Goal: Find specific page/section: Find specific page/section

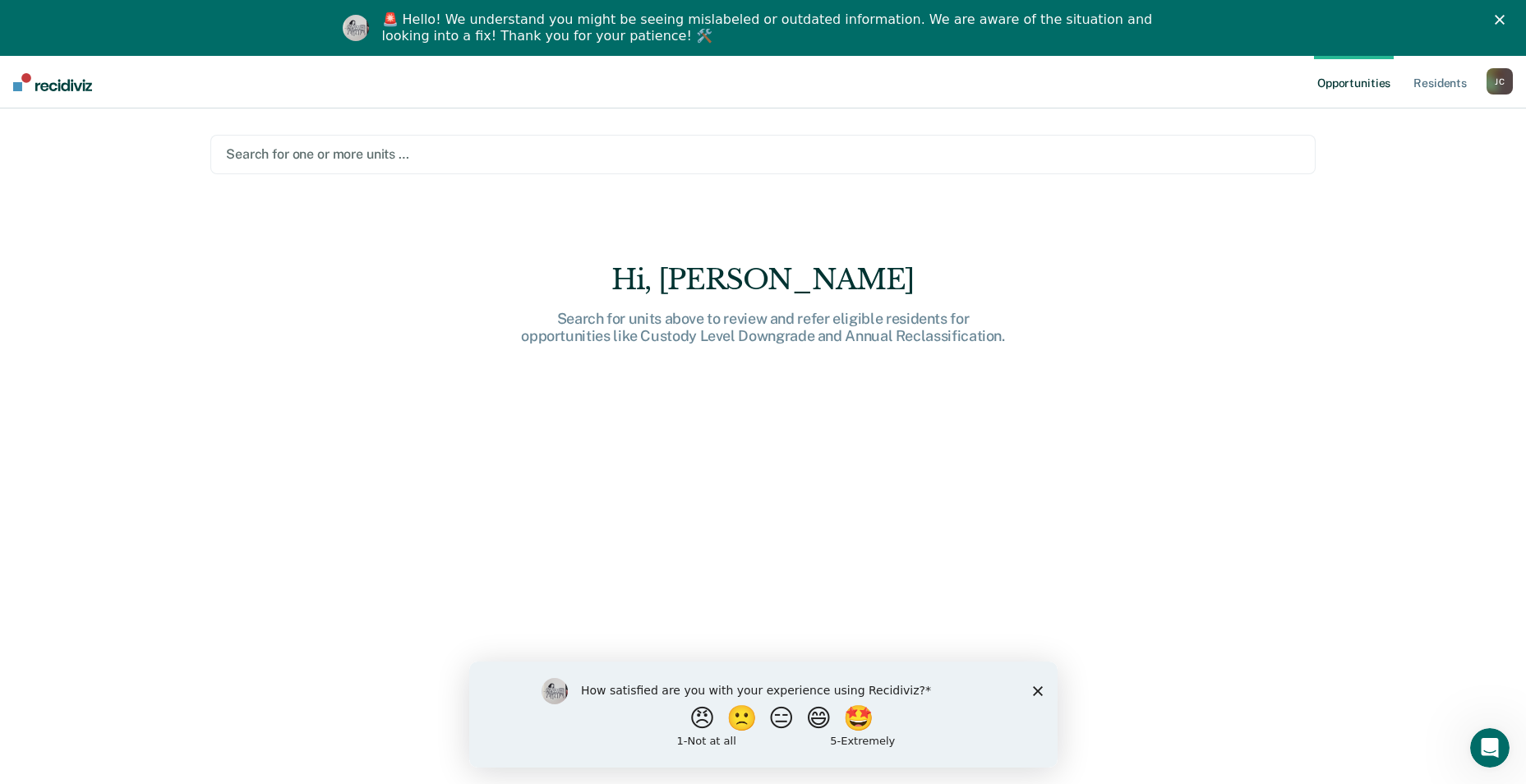
click at [1043, 692] on div "How satisfied are you with your experience using Recidiviz? 😠 🙁 😑 😄 🤩 1 - Not a…" at bounding box center [762, 713] width 588 height 106
click at [1041, 692] on polygon "Close survey" at bounding box center [1037, 690] width 10 height 10
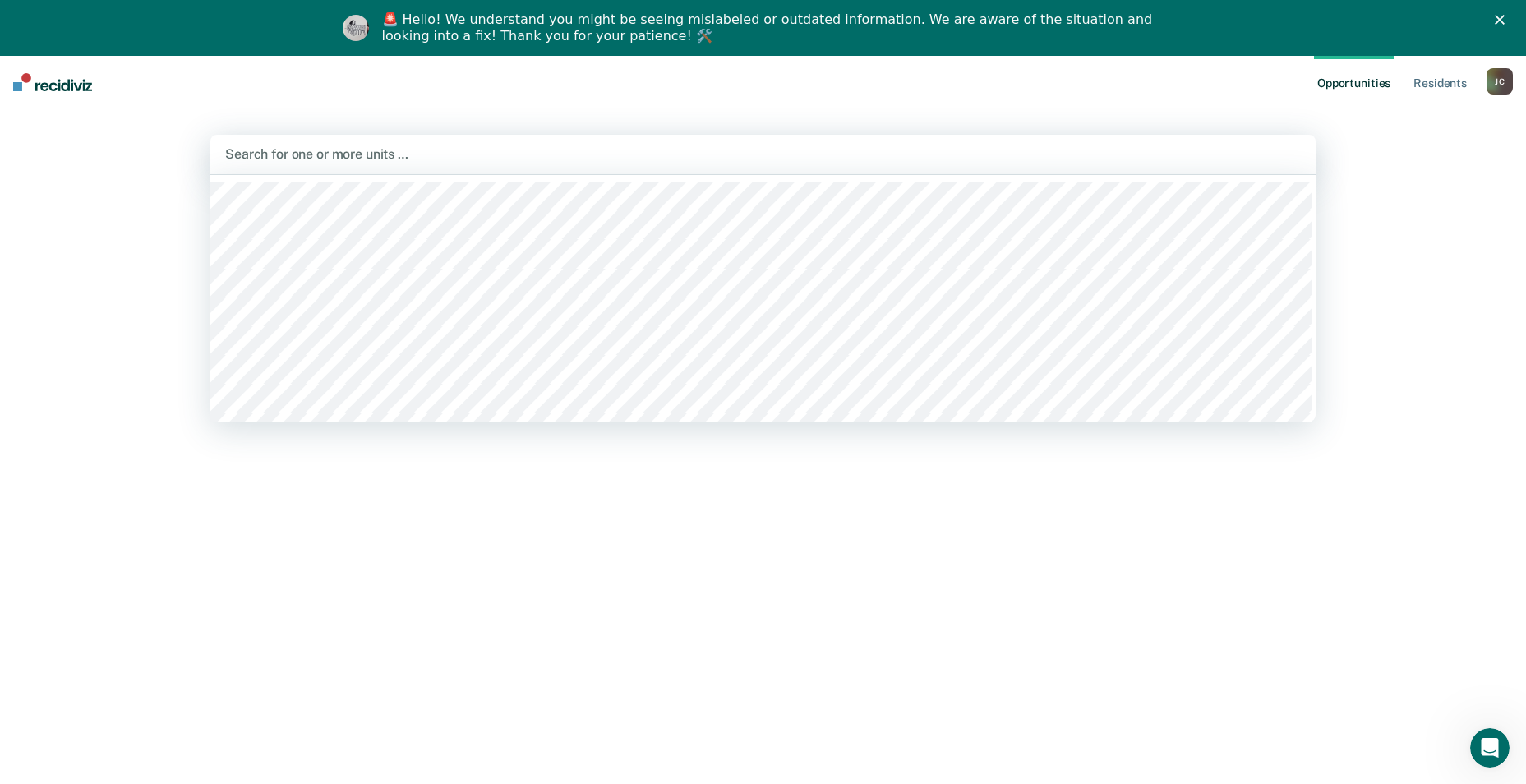
click at [324, 149] on div at bounding box center [762, 154] width 1075 height 19
click at [19, 81] on img at bounding box center [52, 81] width 79 height 18
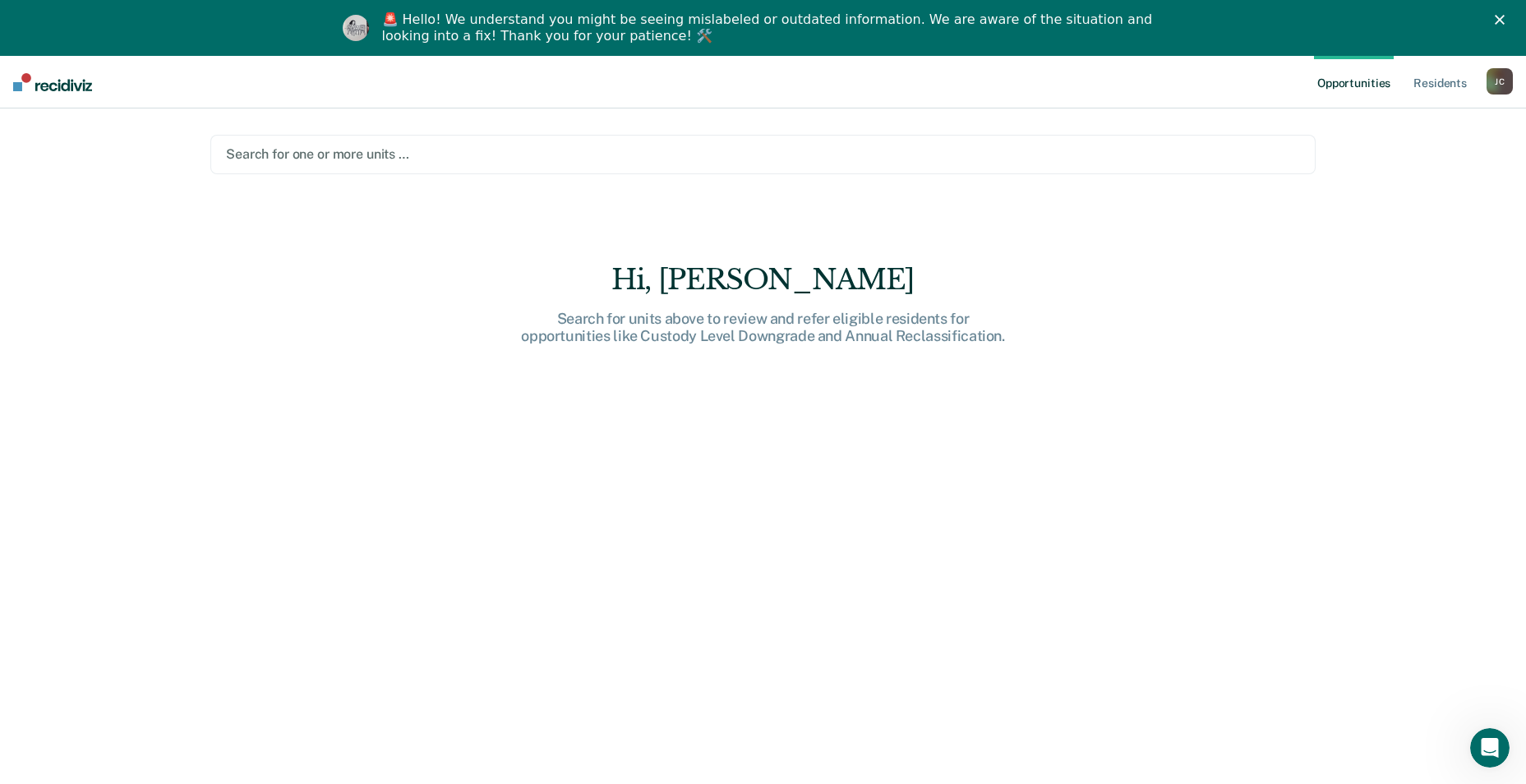
click at [19, 81] on img at bounding box center [52, 81] width 79 height 18
click at [343, 154] on div at bounding box center [762, 154] width 1074 height 19
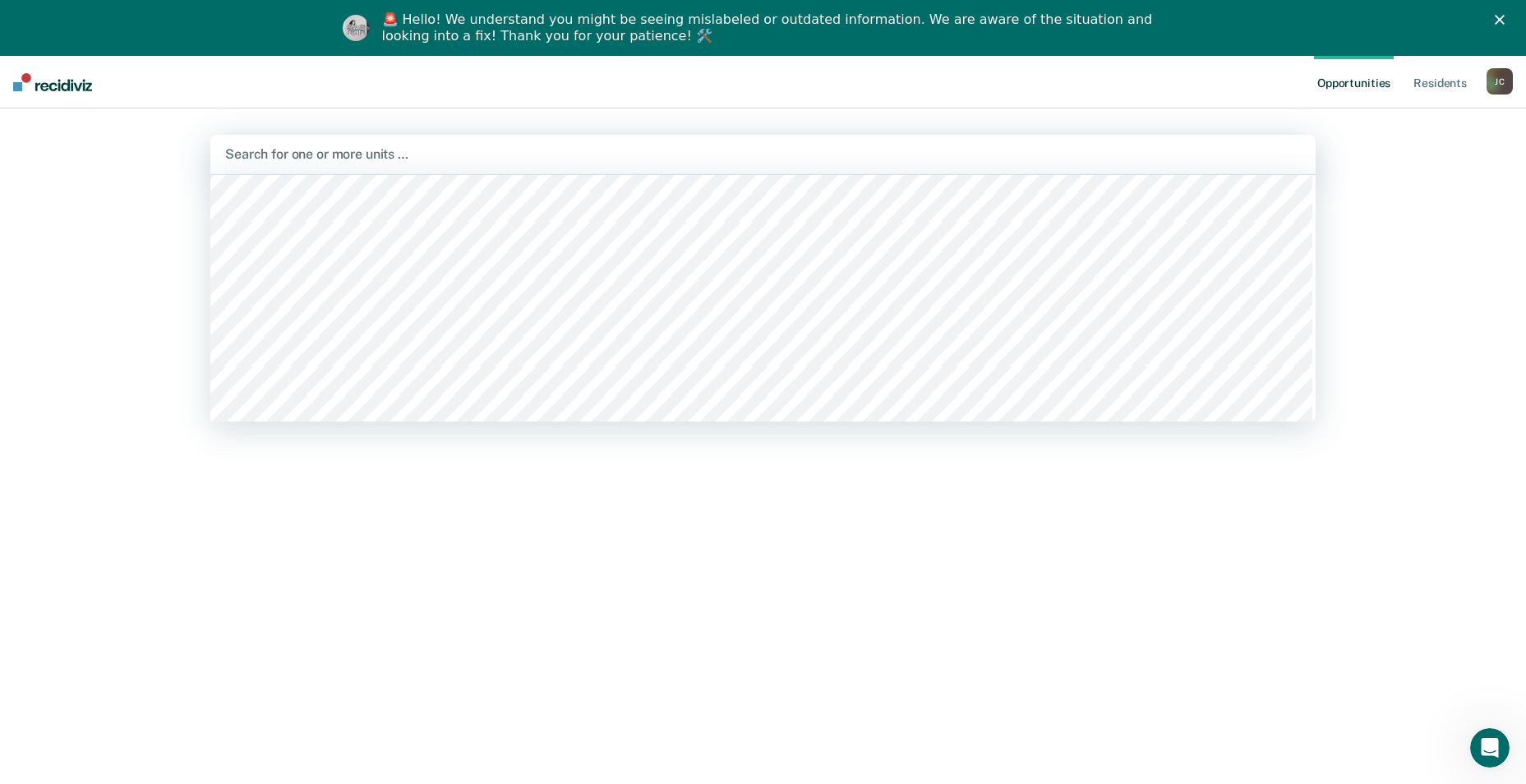
scroll to position [5832, 0]
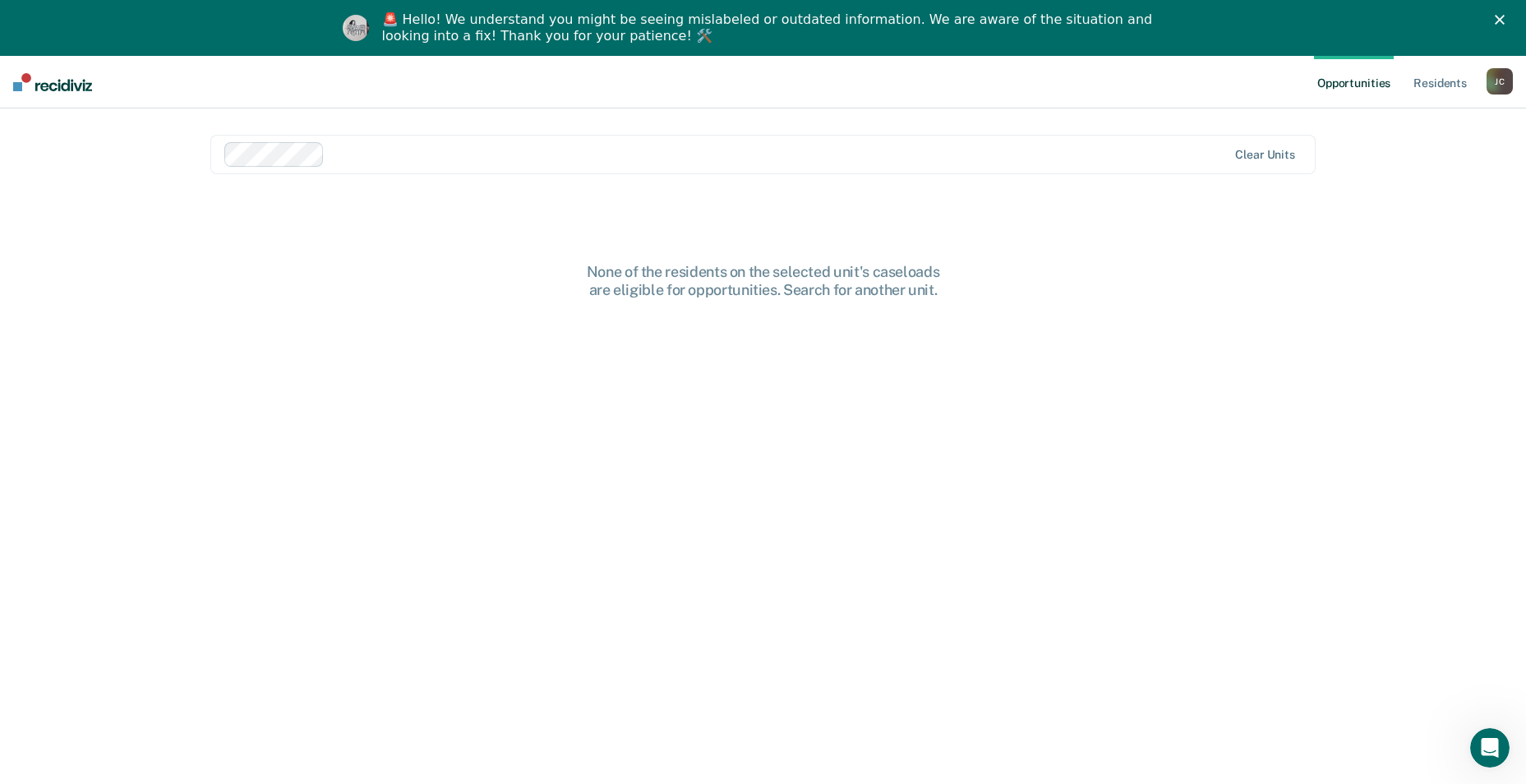
click at [362, 156] on div at bounding box center [778, 154] width 895 height 19
click at [454, 154] on div at bounding box center [832, 154] width 790 height 19
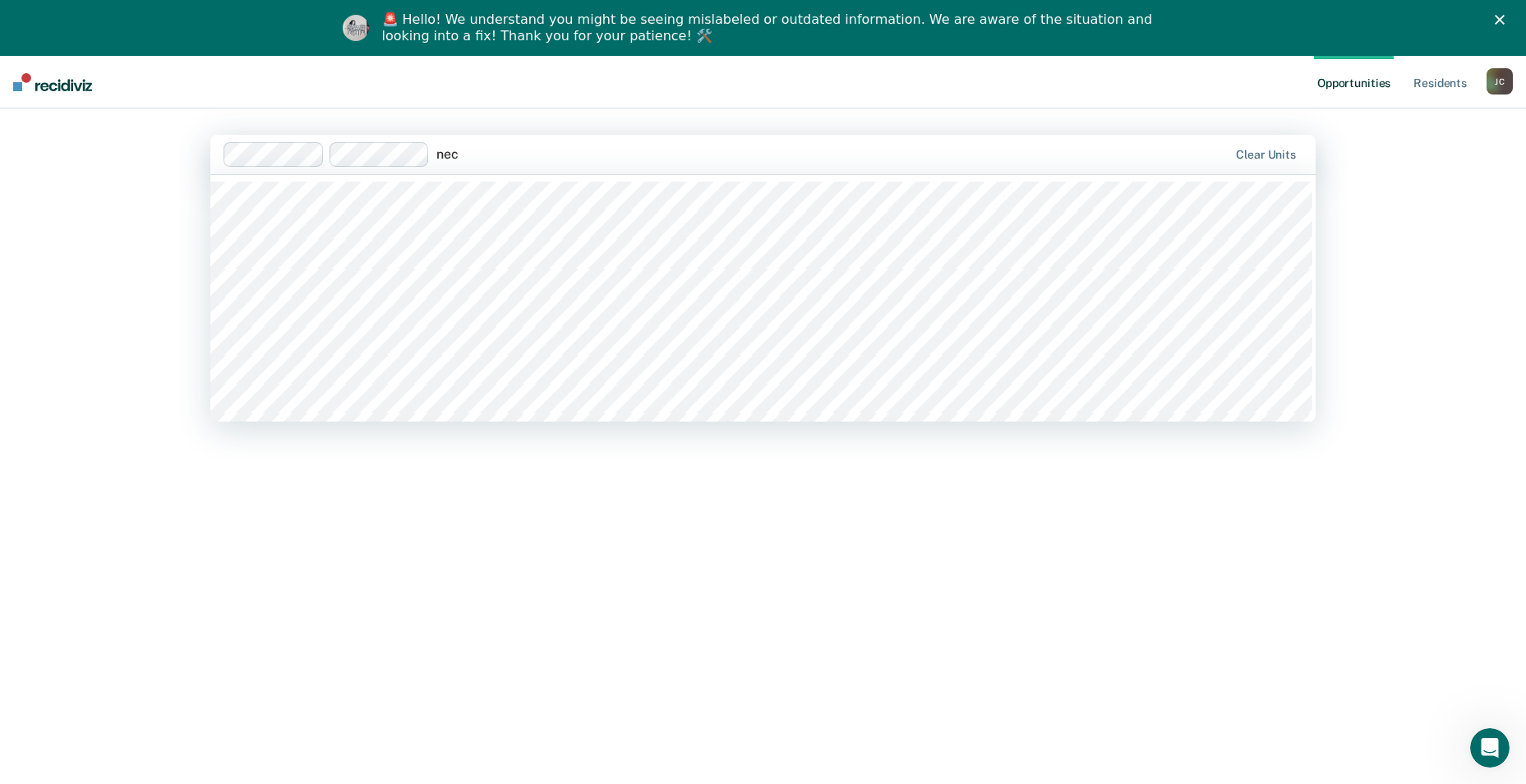
type input "necx"
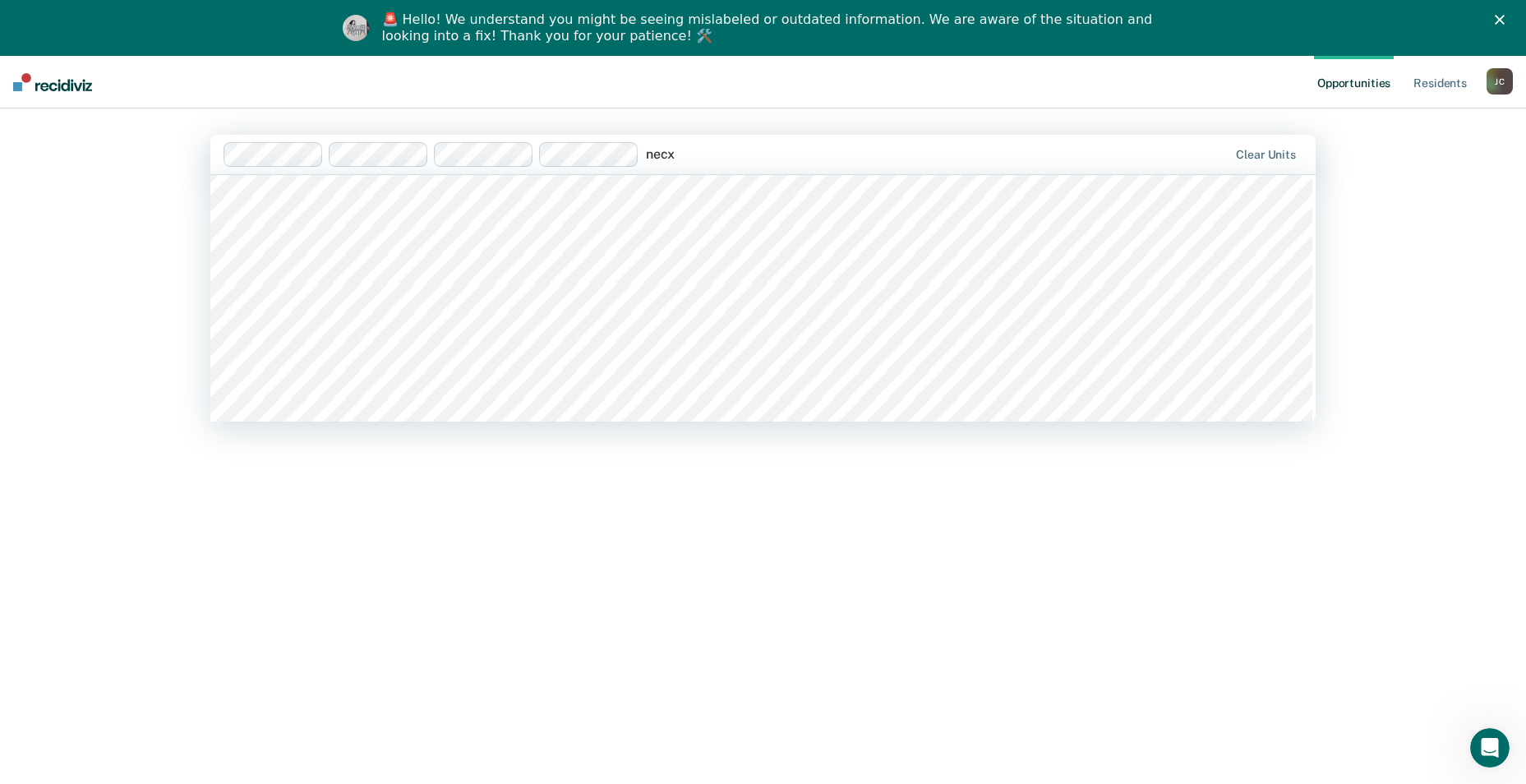
scroll to position [258, 0]
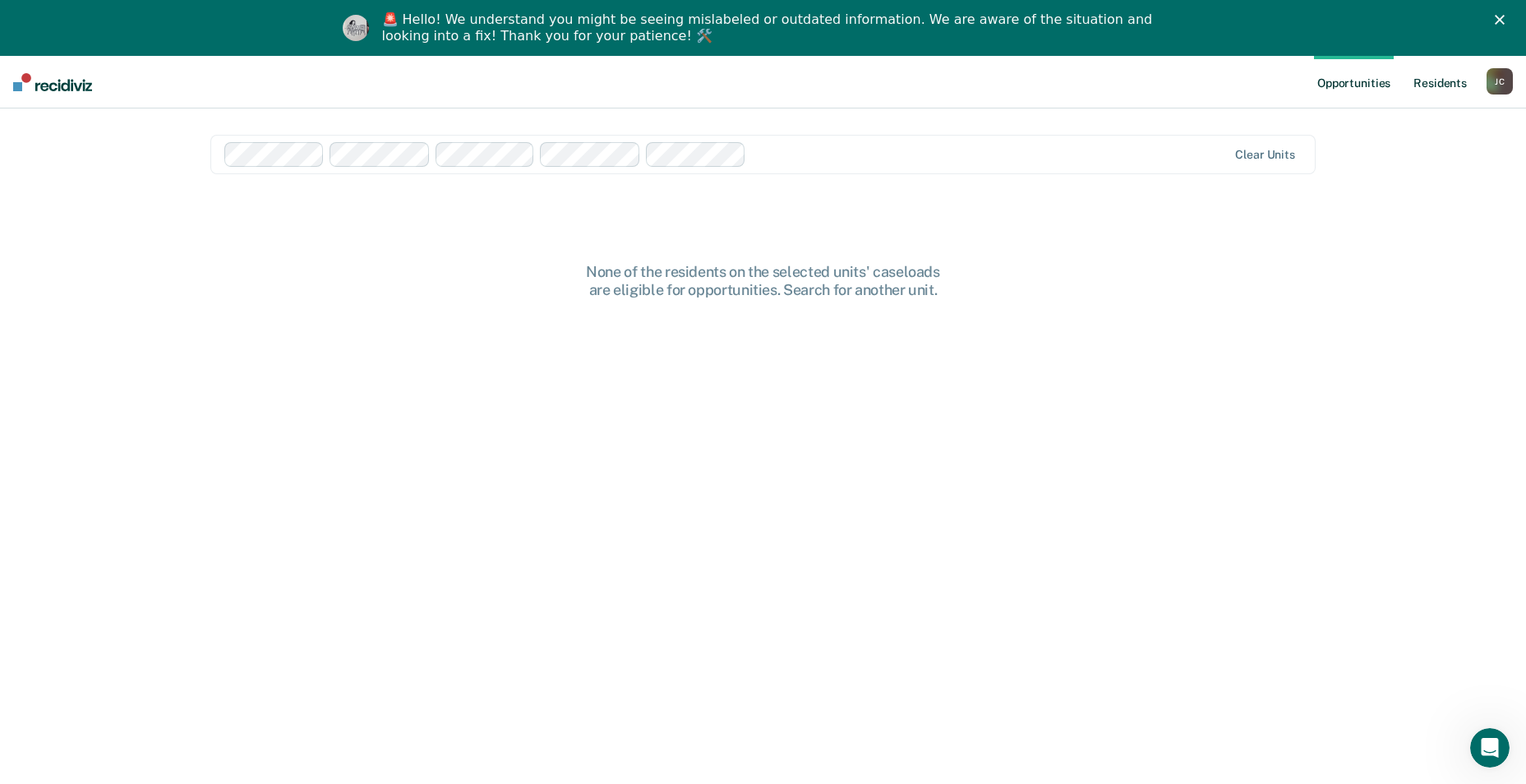
click at [1433, 78] on link "Resident s" at bounding box center [1439, 82] width 60 height 53
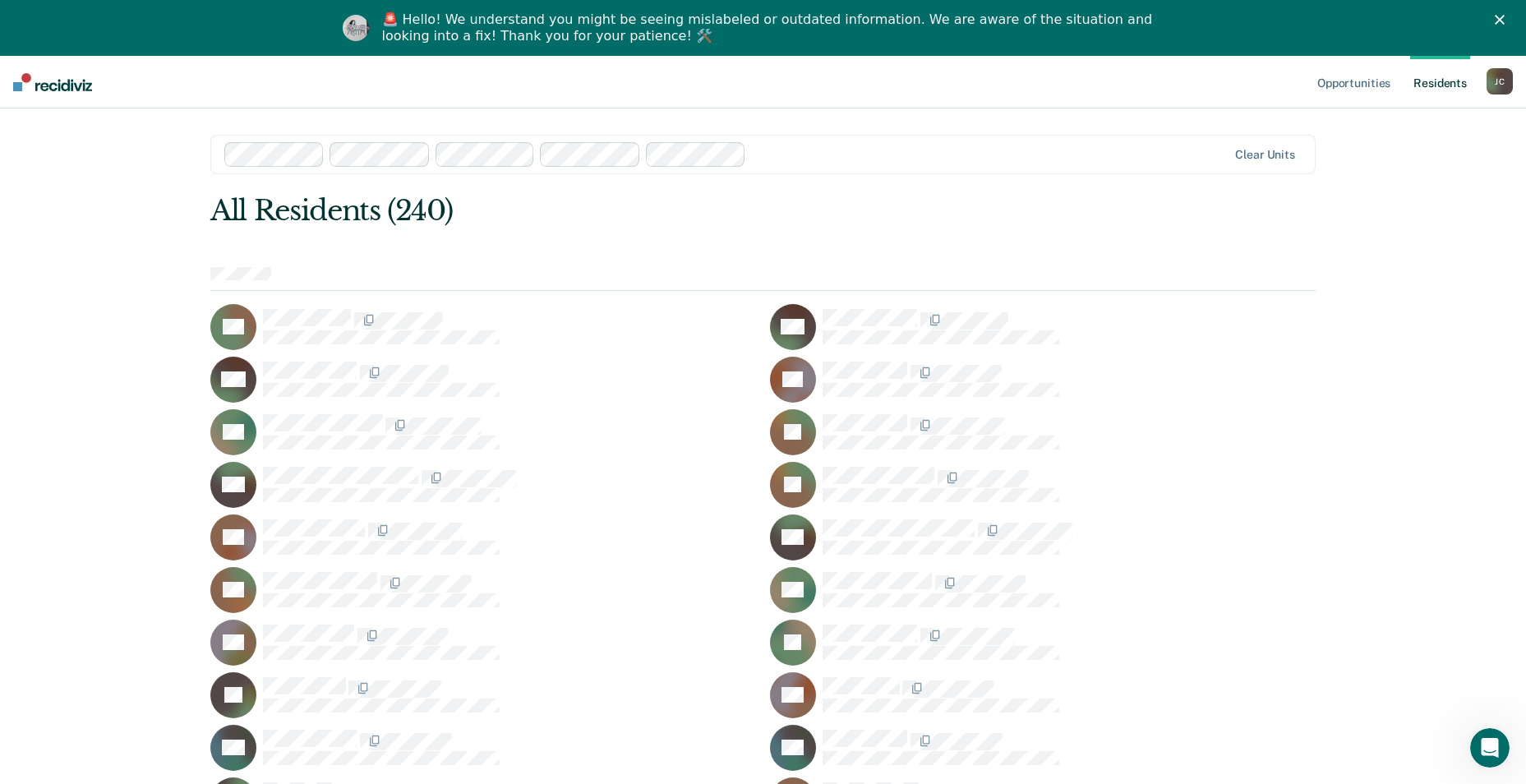
click at [1507, 86] on div "[PERSON_NAME]" at bounding box center [1499, 81] width 26 height 26
click at [1373, 121] on link "Profile" at bounding box center [1433, 123] width 132 height 14
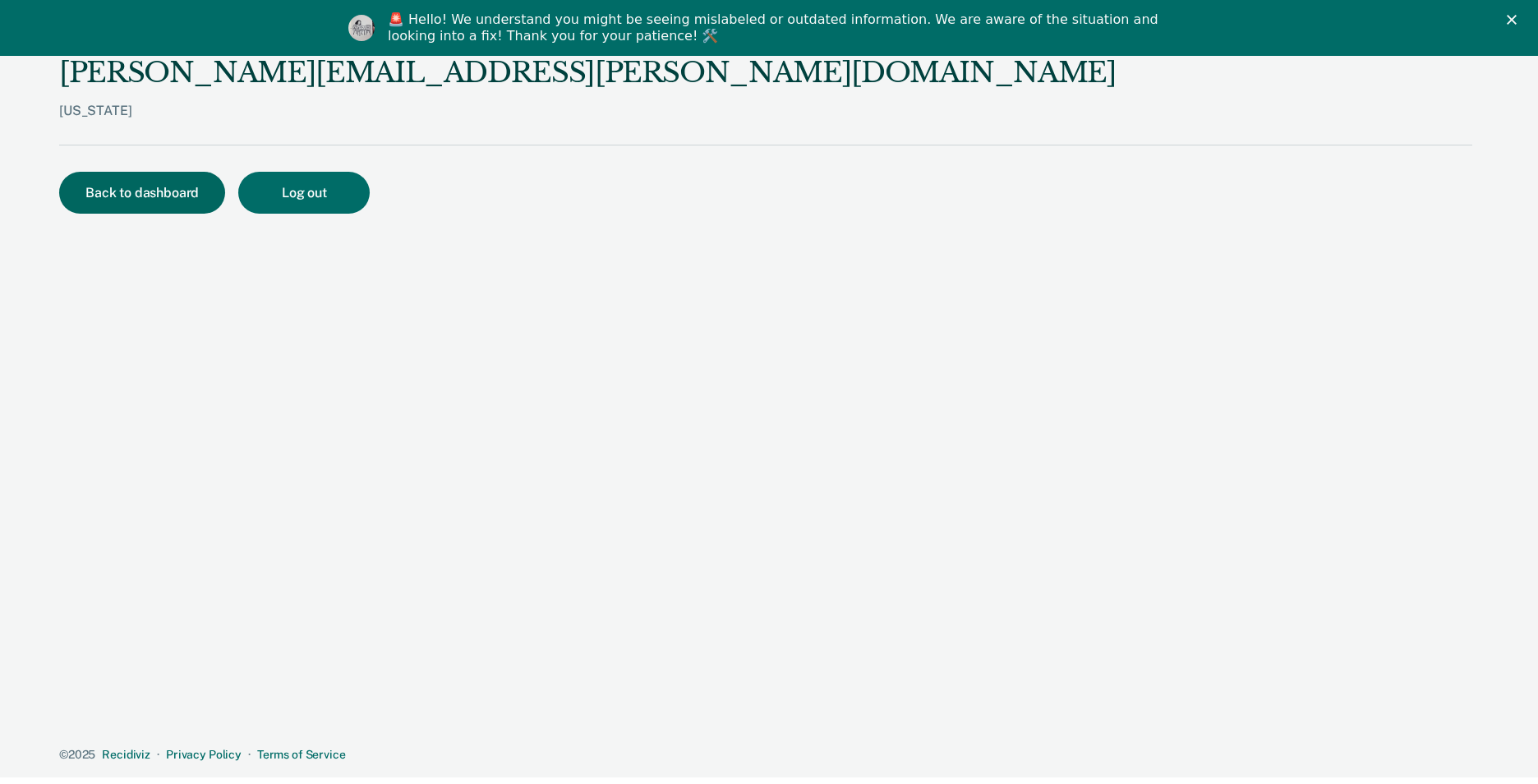
click at [152, 206] on button "Back to dashboard" at bounding box center [143, 192] width 166 height 42
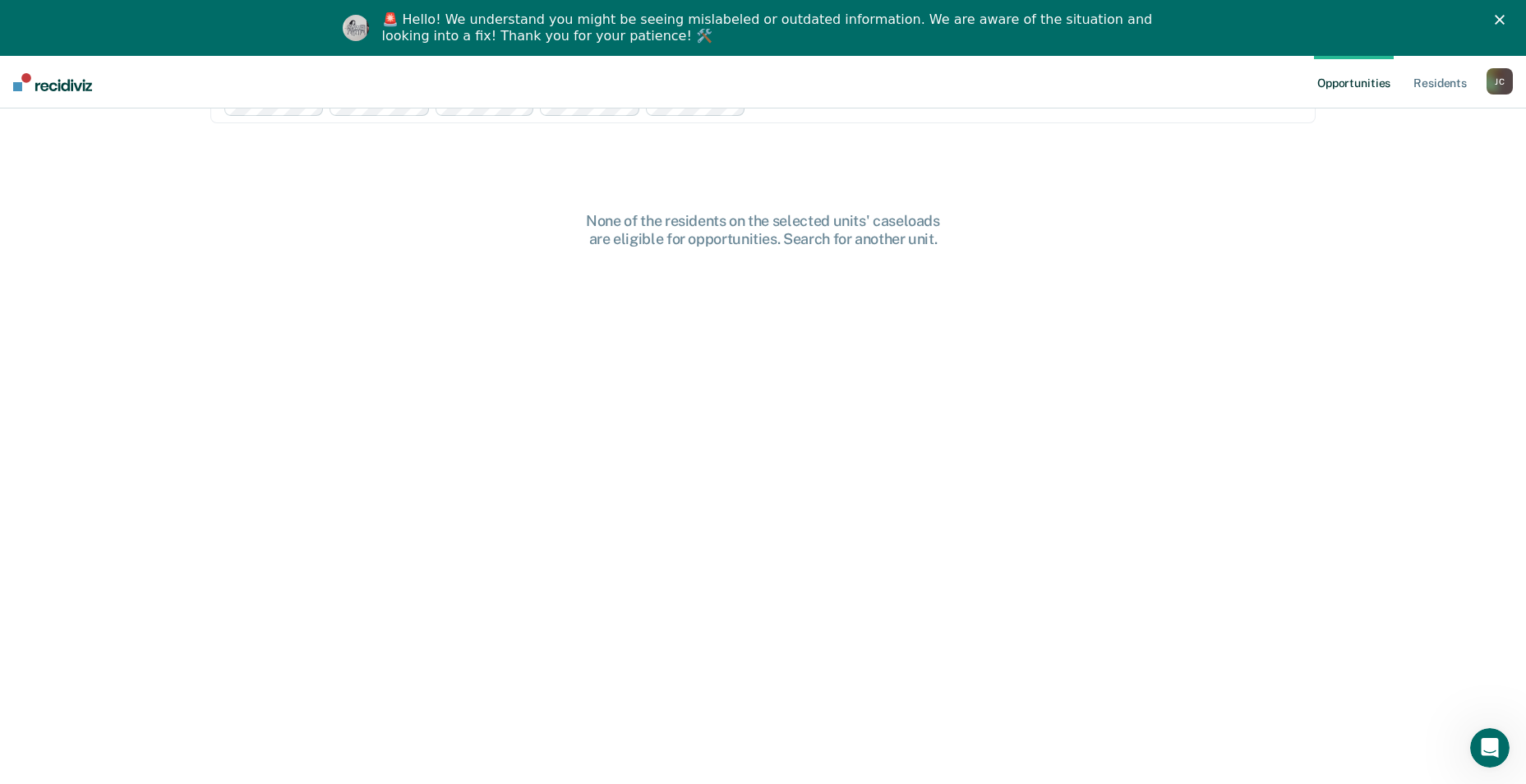
scroll to position [79, 0]
